Goal: Task Accomplishment & Management: Use online tool/utility

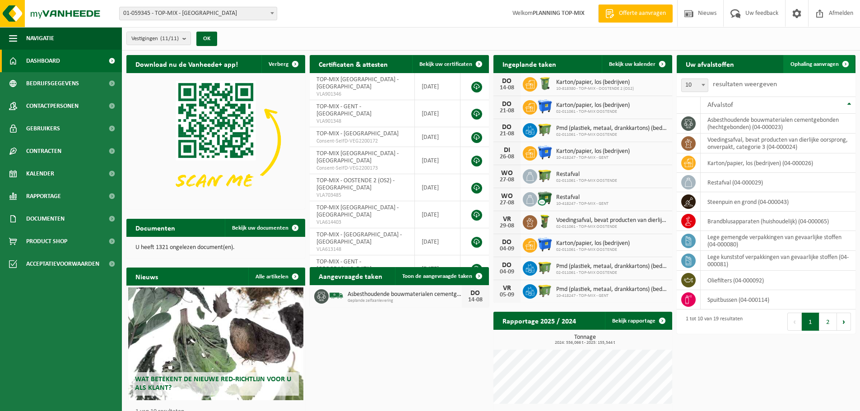
click at [810, 68] on link "Ophaling aanvragen" at bounding box center [818, 64] width 71 height 18
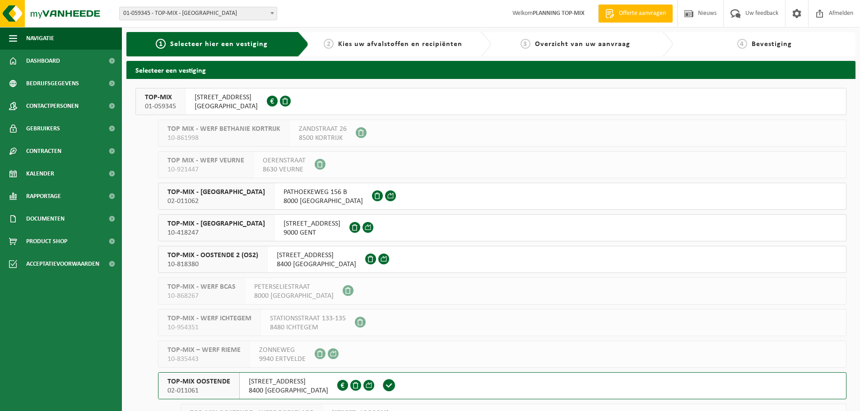
click at [270, 388] on span "8400 OOSTENDE" at bounding box center [288, 390] width 79 height 9
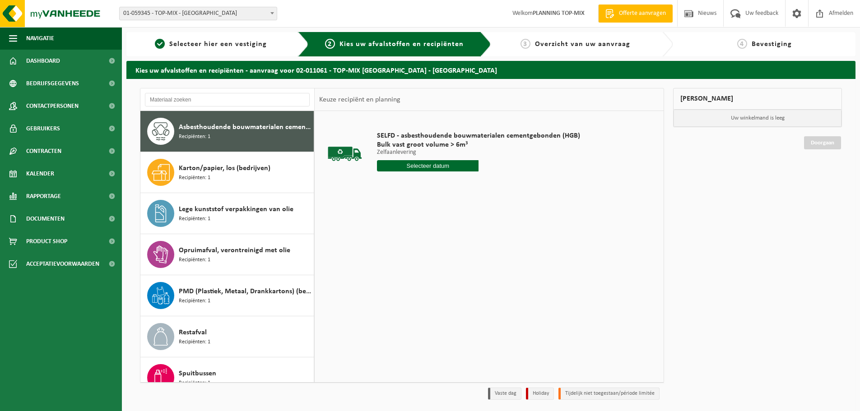
click at [441, 165] on input "text" at bounding box center [428, 165] width 102 height 11
click at [432, 246] on div "14" at bounding box center [433, 246] width 16 height 14
type input "Van 2025-08-14"
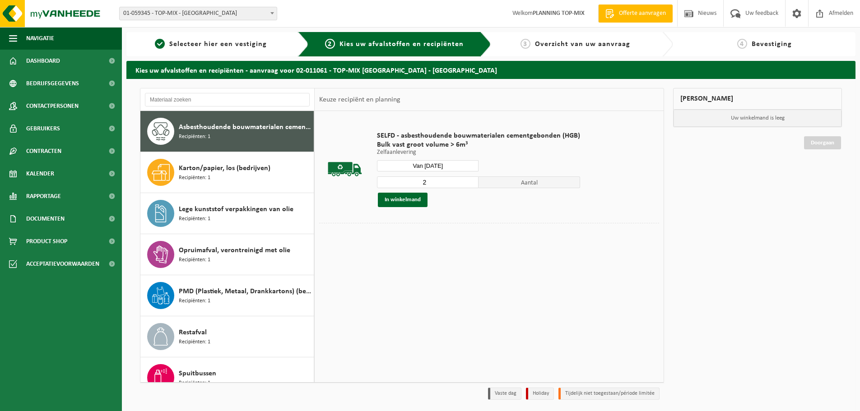
type input "2"
click at [470, 180] on input "2" at bounding box center [428, 182] width 102 height 12
click at [409, 200] on button "In winkelmand" at bounding box center [403, 200] width 50 height 14
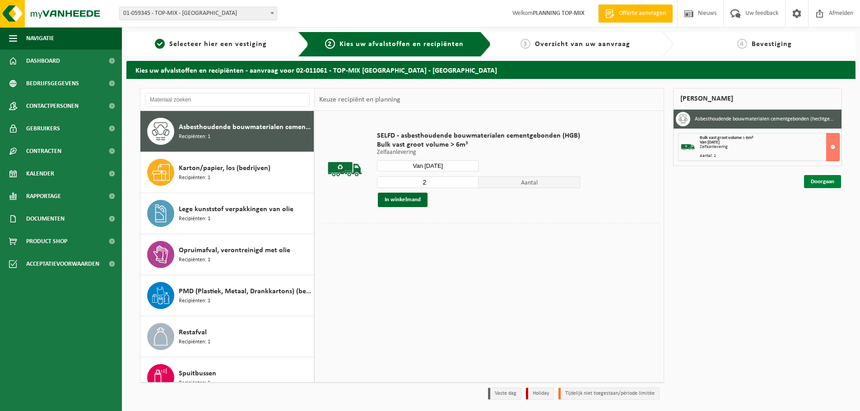
click at [816, 184] on link "Doorgaan" at bounding box center [822, 181] width 37 height 13
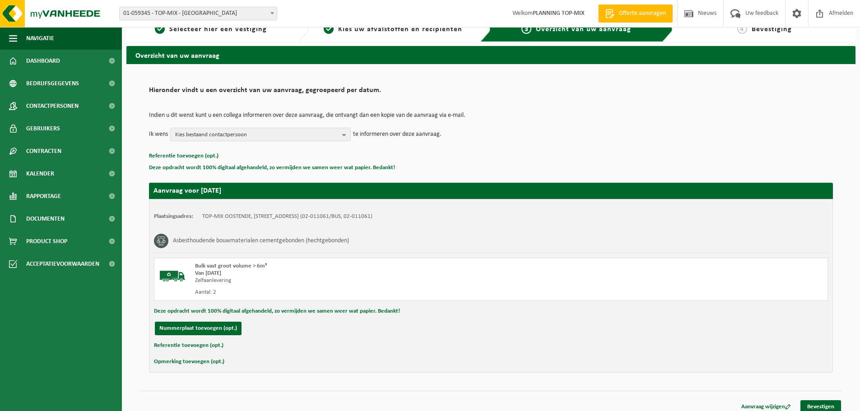
scroll to position [22, 0]
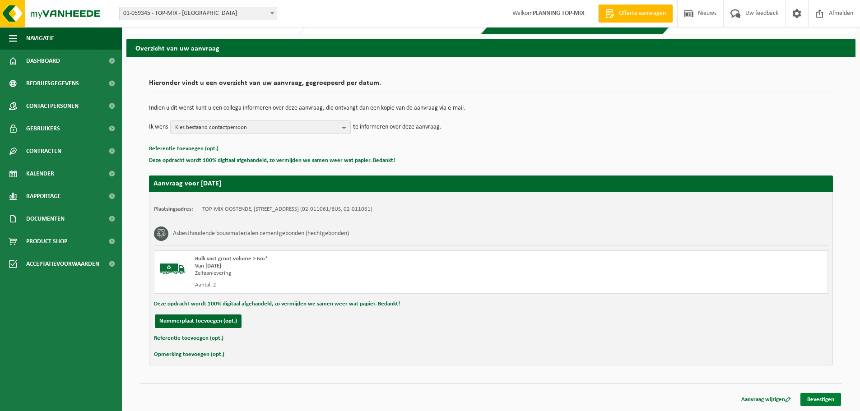
click at [824, 402] on link "Bevestigen" at bounding box center [820, 399] width 41 height 13
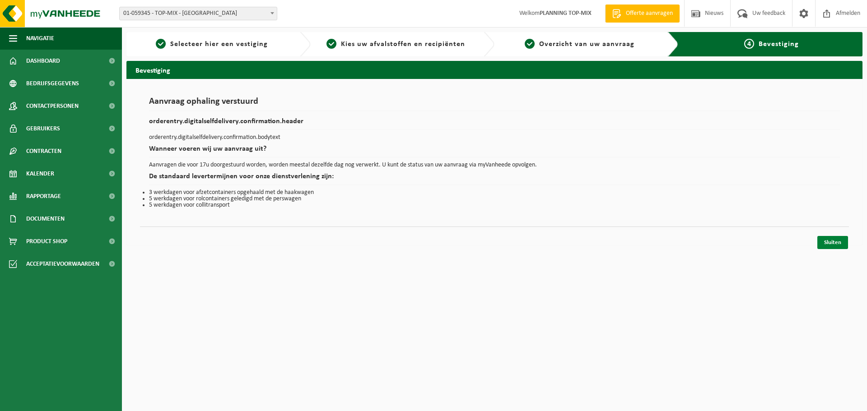
click at [832, 246] on link "Sluiten" at bounding box center [832, 242] width 31 height 13
